Goal: Information Seeking & Learning: Learn about a topic

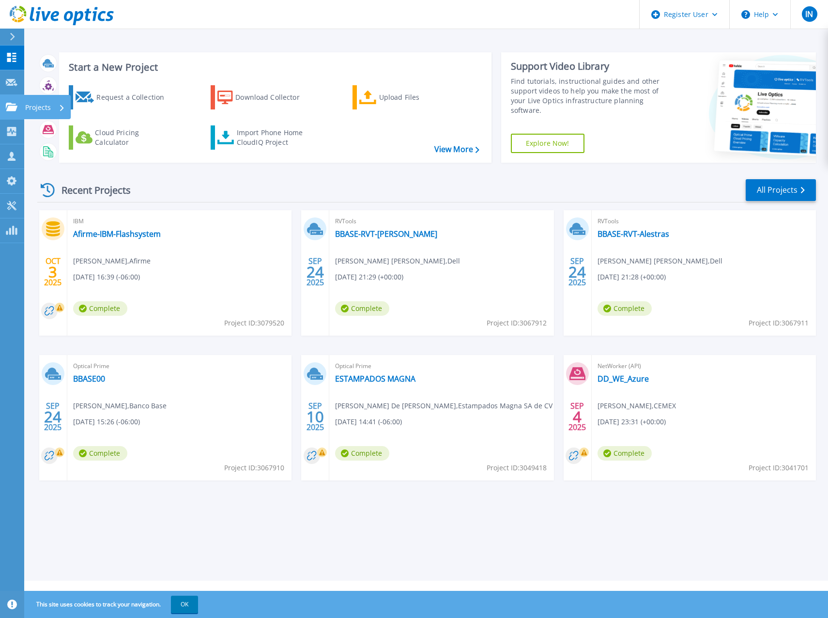
click at [13, 105] on icon at bounding box center [12, 107] width 12 height 8
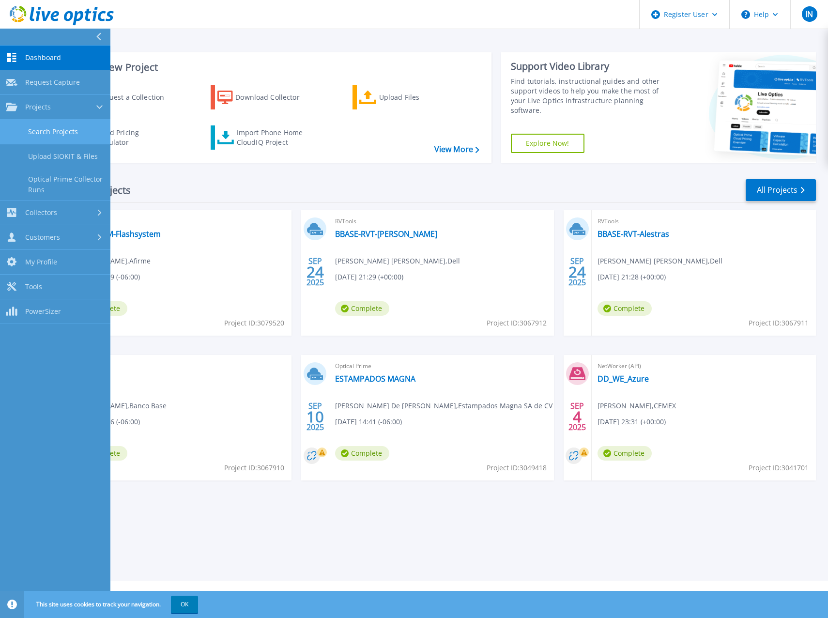
click at [61, 131] on link "Search Projects" at bounding box center [55, 132] width 110 height 25
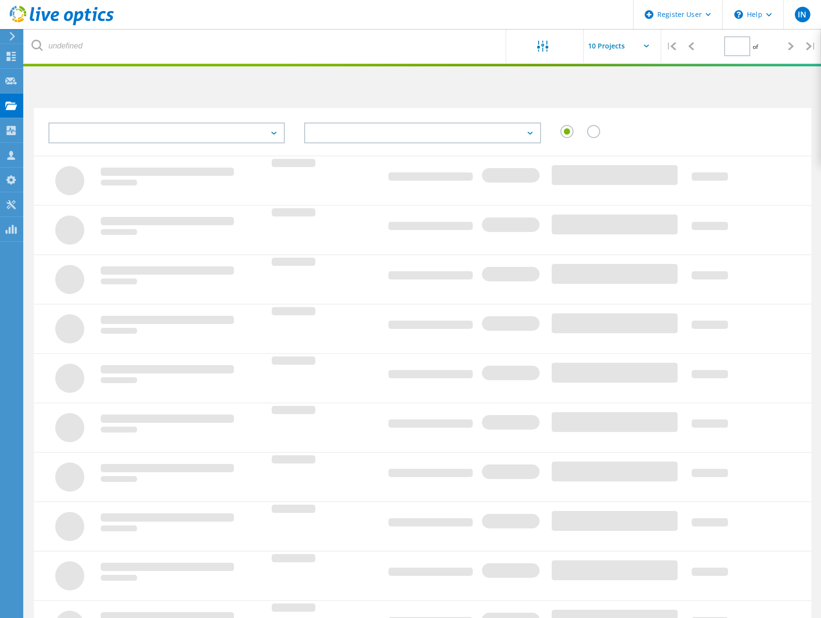
type input "1"
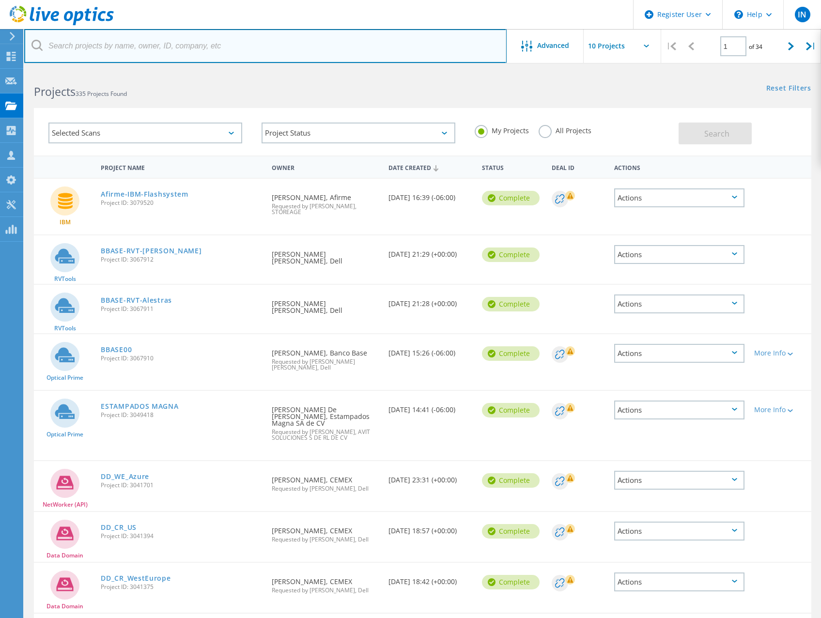
click at [182, 47] on input "text" at bounding box center [265, 46] width 482 height 34
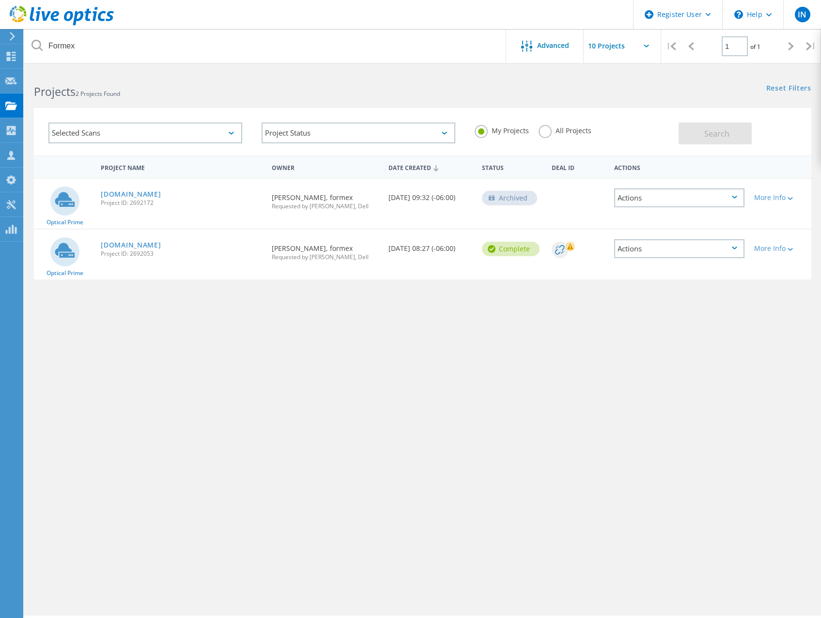
click at [546, 129] on label "All Projects" at bounding box center [564, 129] width 53 height 9
click at [0, 0] on input "All Projects" at bounding box center [0, 0] width 0 height 0
click at [716, 135] on span "Search" at bounding box center [716, 133] width 25 height 11
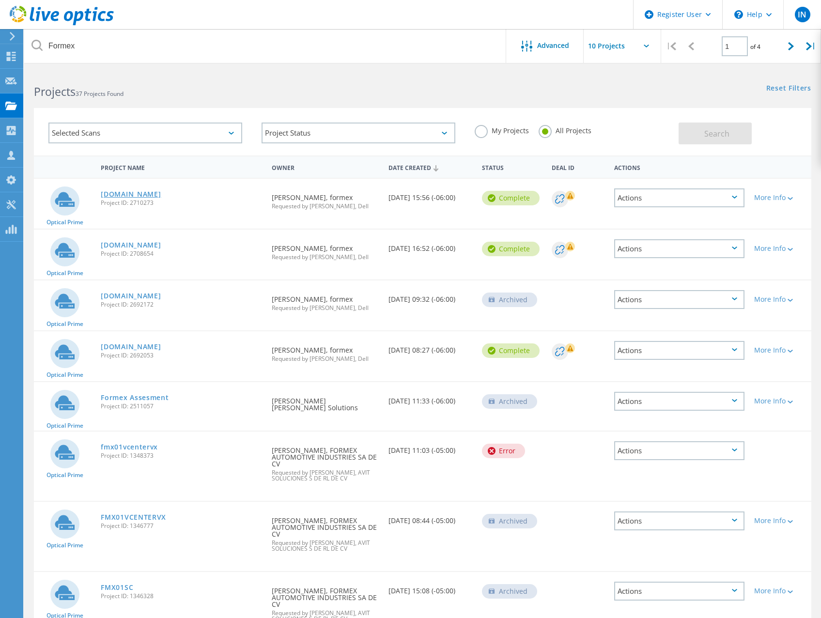
click at [145, 192] on link "[DOMAIN_NAME]" at bounding box center [131, 194] width 60 height 7
click at [129, 344] on link "[DOMAIN_NAME]" at bounding box center [131, 346] width 60 height 7
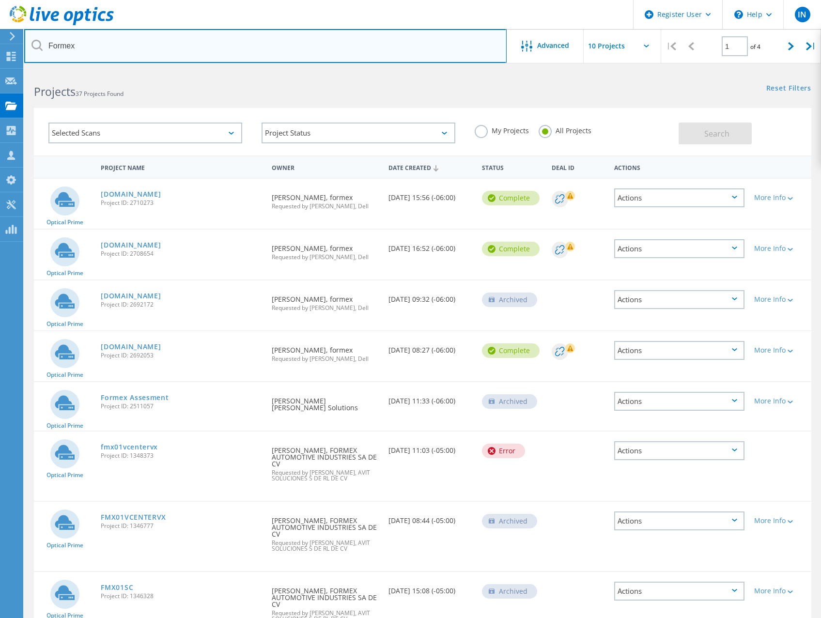
click at [197, 51] on input "Formex" at bounding box center [265, 46] width 482 height 34
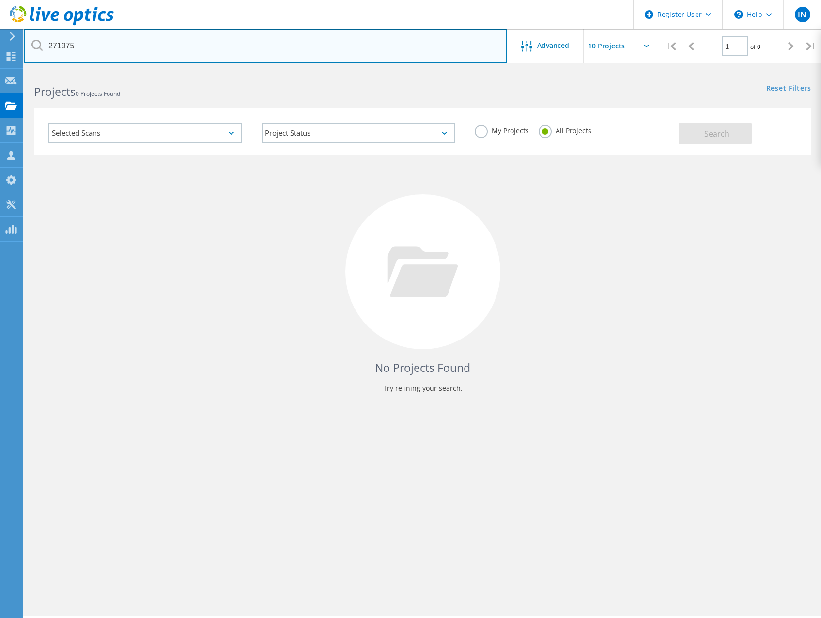
click at [151, 43] on input "271975" at bounding box center [265, 46] width 482 height 34
click at [64, 45] on input "271975" at bounding box center [265, 46] width 482 height 34
type input "2719075"
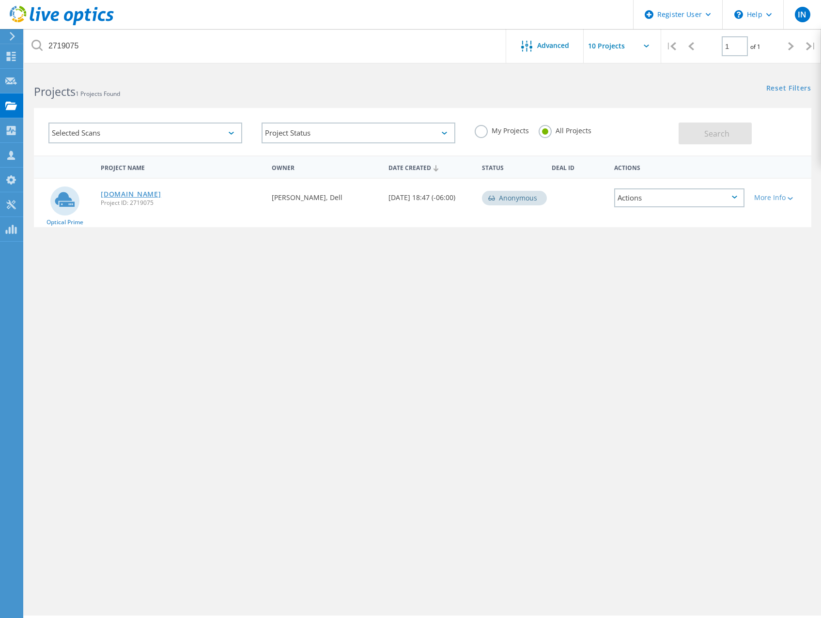
click at [161, 193] on link "[DOMAIN_NAME]" at bounding box center [131, 194] width 60 height 7
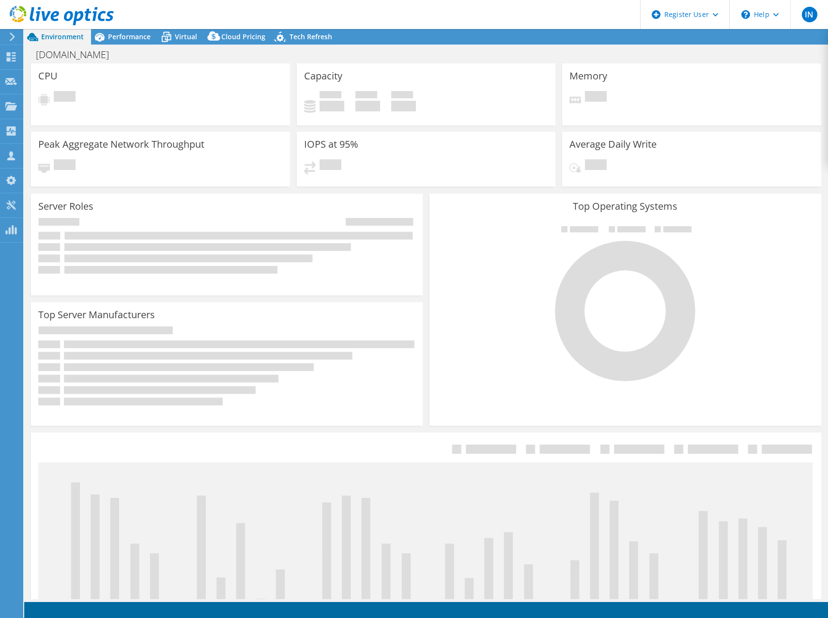
select select "USD"
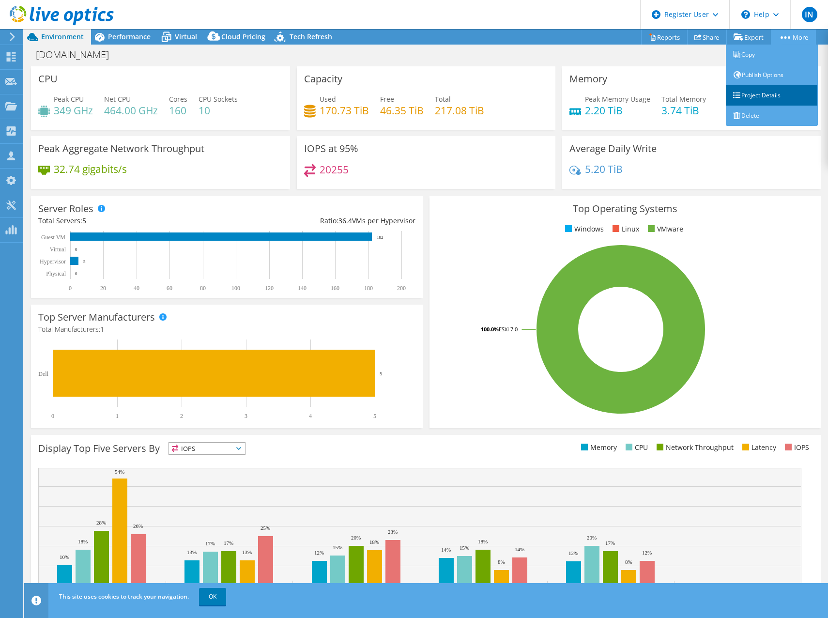
click at [762, 98] on link "Project Details" at bounding box center [772, 95] width 92 height 20
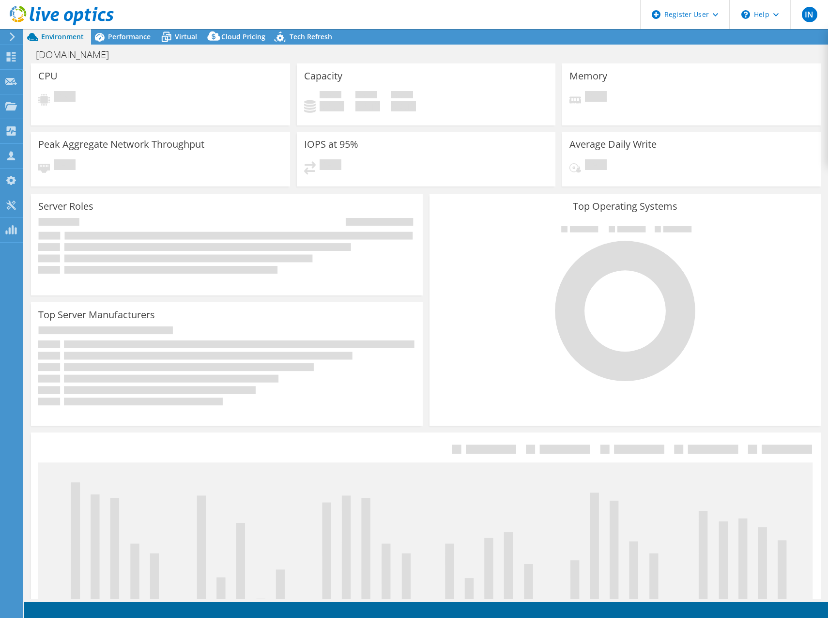
select select "USD"
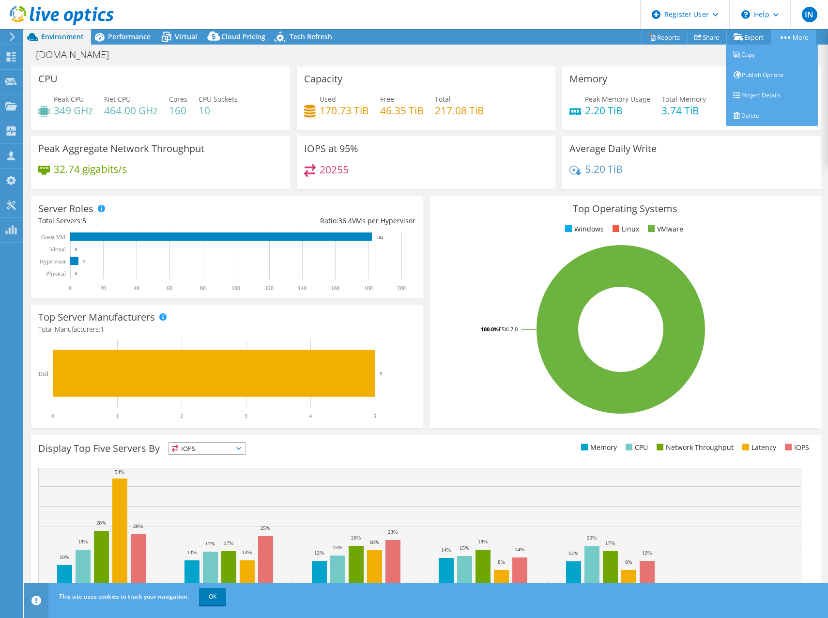
click at [784, 37] on circle at bounding box center [785, 37] width 2 height 2
click at [763, 96] on link "Project Details" at bounding box center [772, 95] width 92 height 20
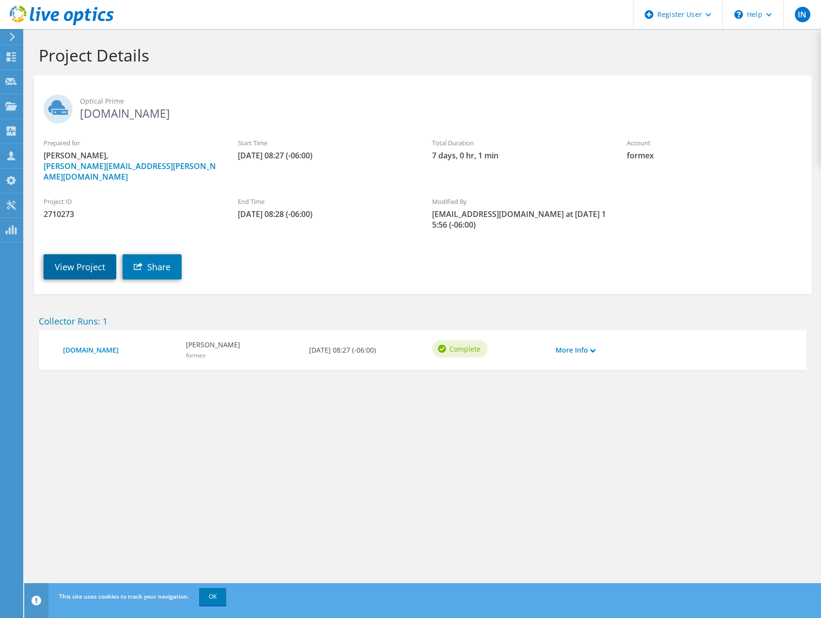
drag, startPoint x: 74, startPoint y: 253, endPoint x: 93, endPoint y: 248, distance: 20.0
click at [74, 254] on link "View Project" at bounding box center [80, 266] width 73 height 25
click at [85, 254] on link "View Project" at bounding box center [80, 266] width 73 height 25
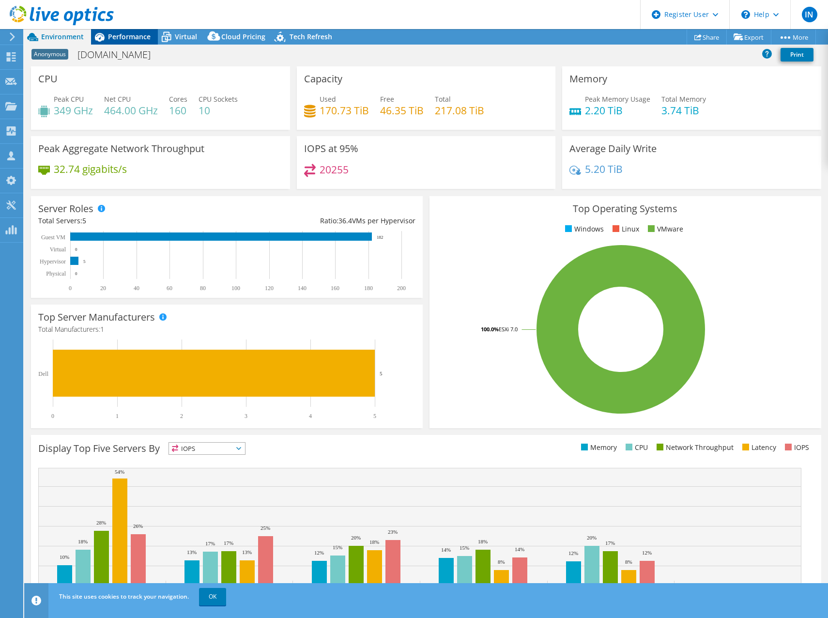
click at [114, 38] on span "Performance" at bounding box center [129, 36] width 43 height 9
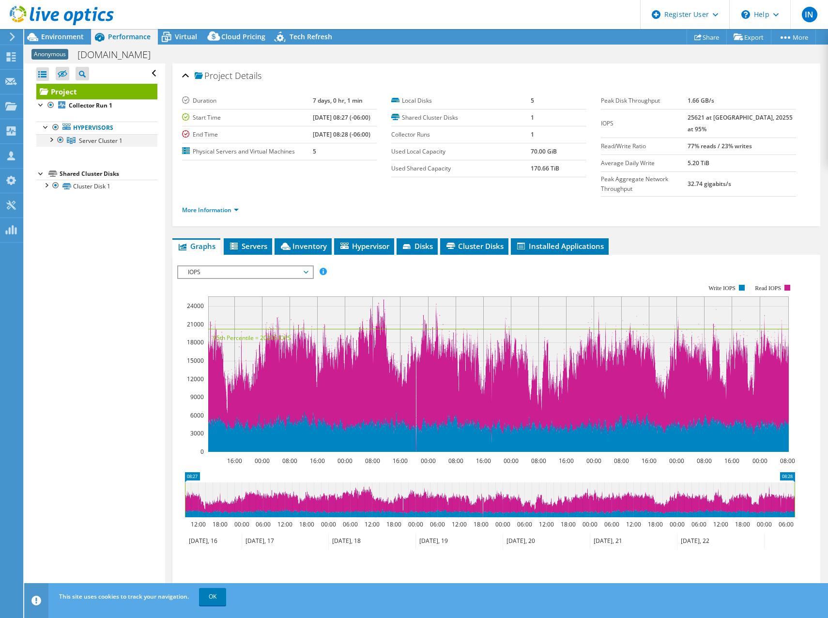
click at [51, 138] on div at bounding box center [51, 139] width 10 height 10
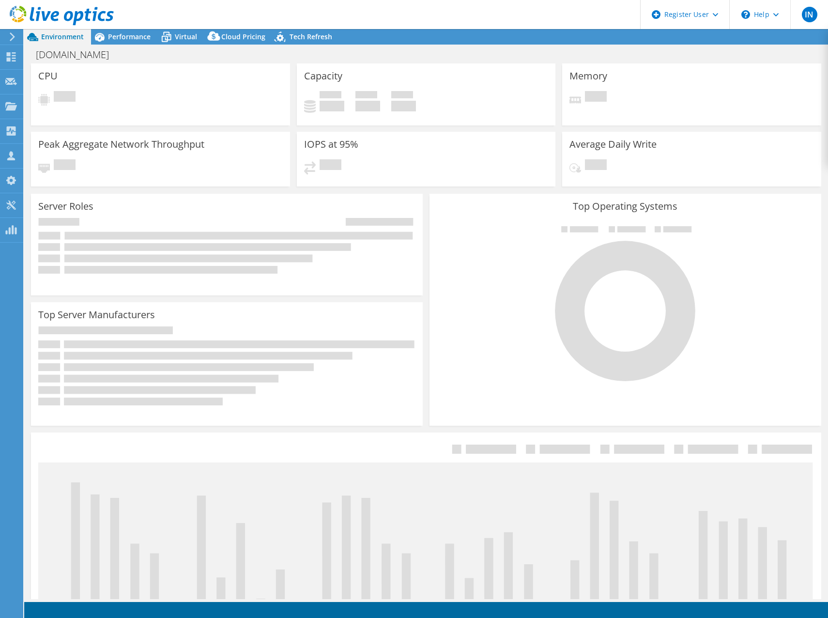
select select "USD"
